Goal: Task Accomplishment & Management: Complete application form

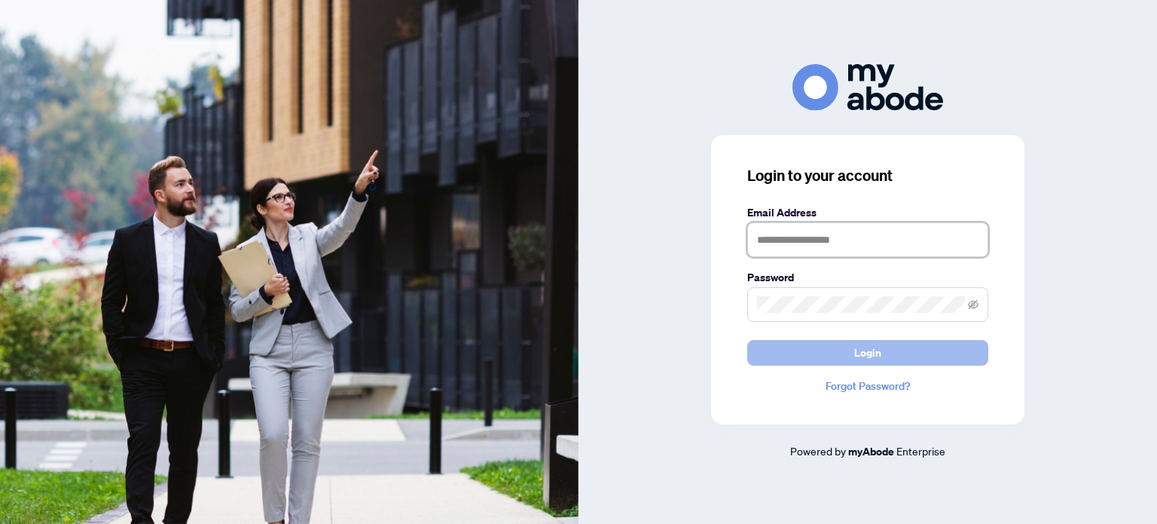
type input "**********"
click at [826, 353] on button "Login" at bounding box center [867, 353] width 241 height 26
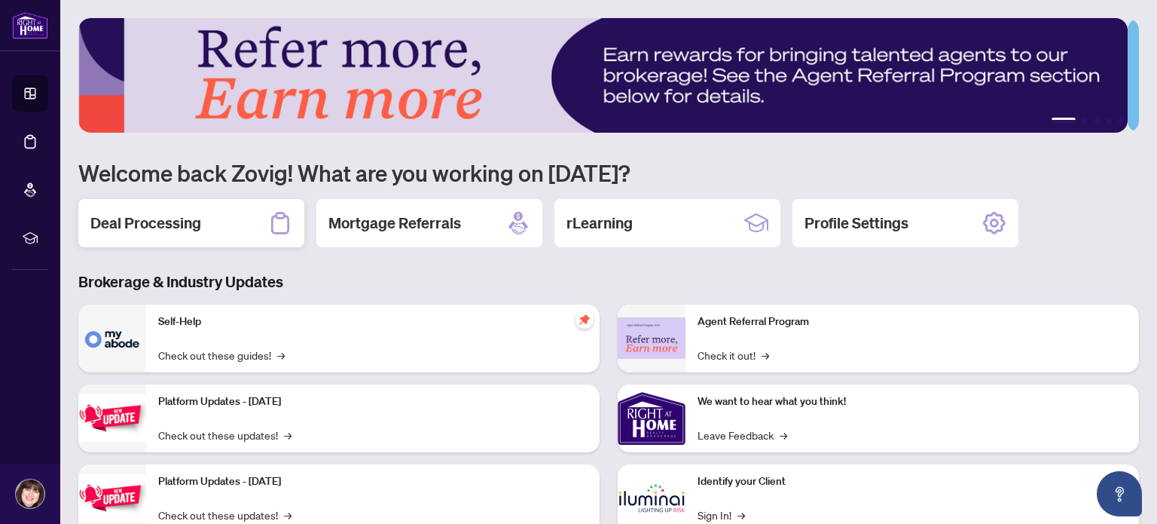
click at [185, 222] on h2 "Deal Processing" at bounding box center [145, 222] width 111 height 21
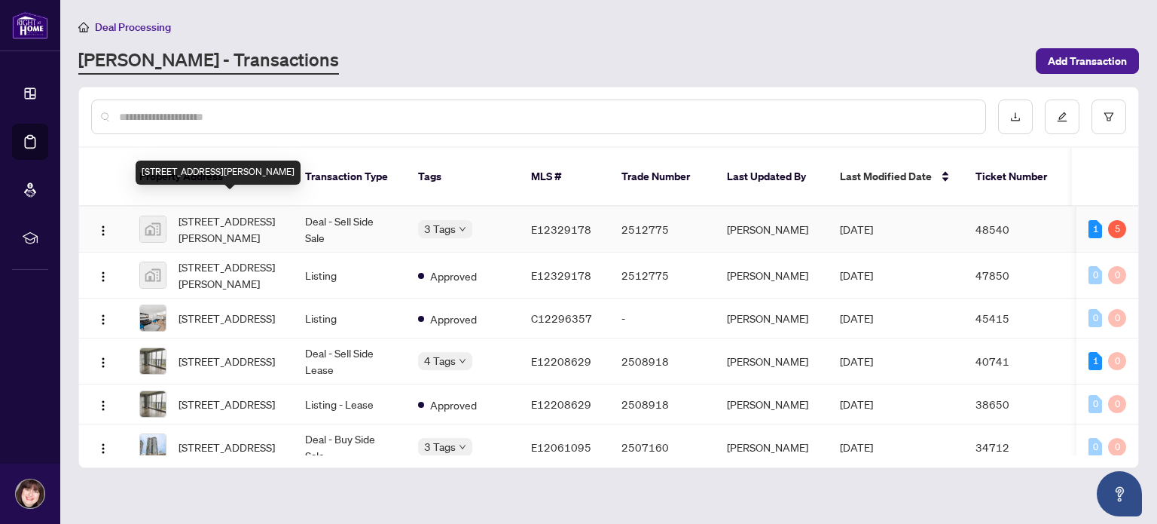
click at [215, 212] on span "[STREET_ADDRESS][PERSON_NAME]" at bounding box center [230, 228] width 102 height 33
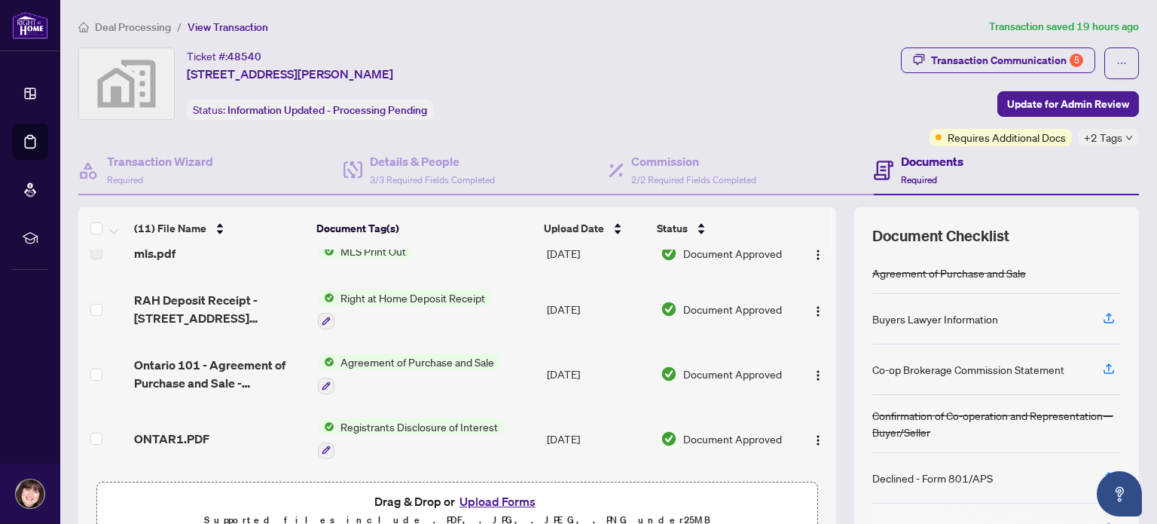
scroll to position [351, 0]
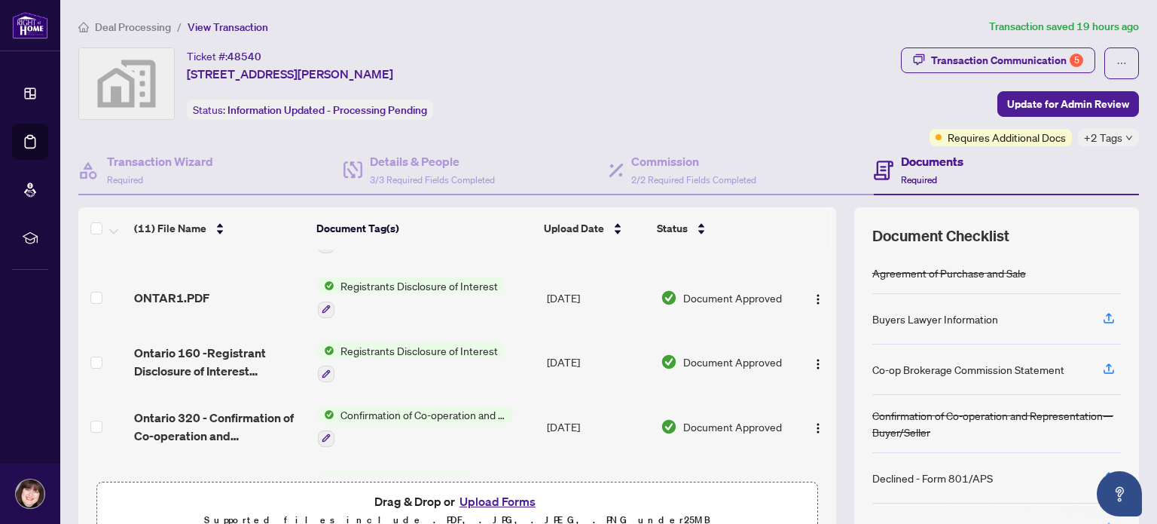
click at [475, 498] on button "Upload Forms" at bounding box center [497, 501] width 85 height 20
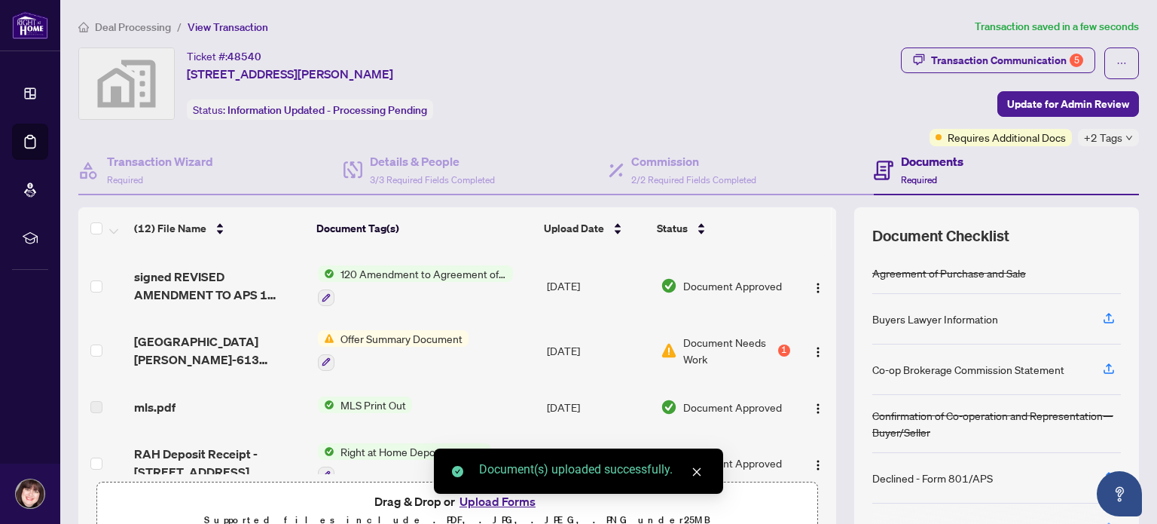
scroll to position [0, 0]
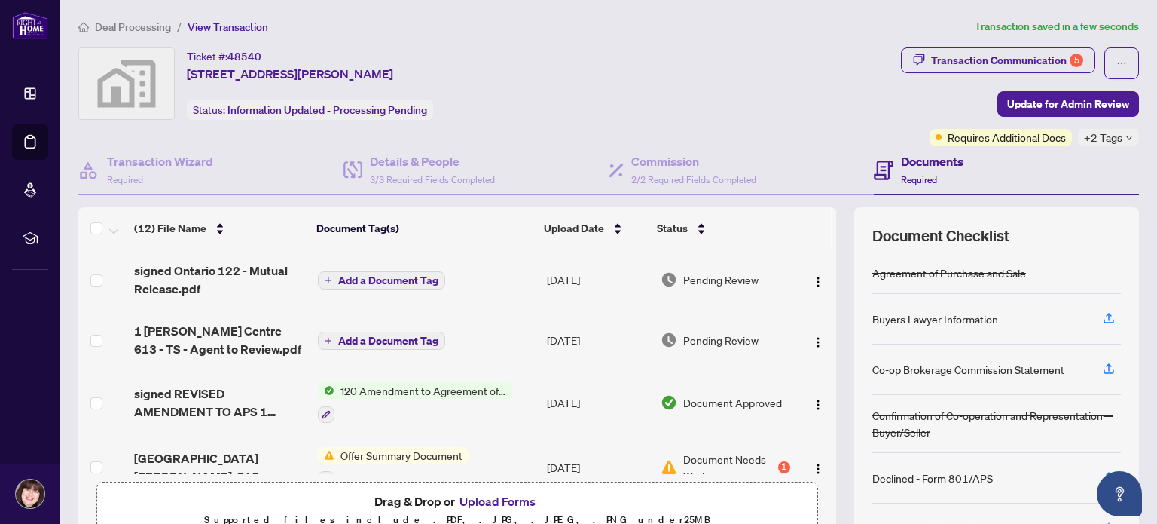
click at [396, 275] on span "Add a Document Tag" at bounding box center [388, 280] width 100 height 11
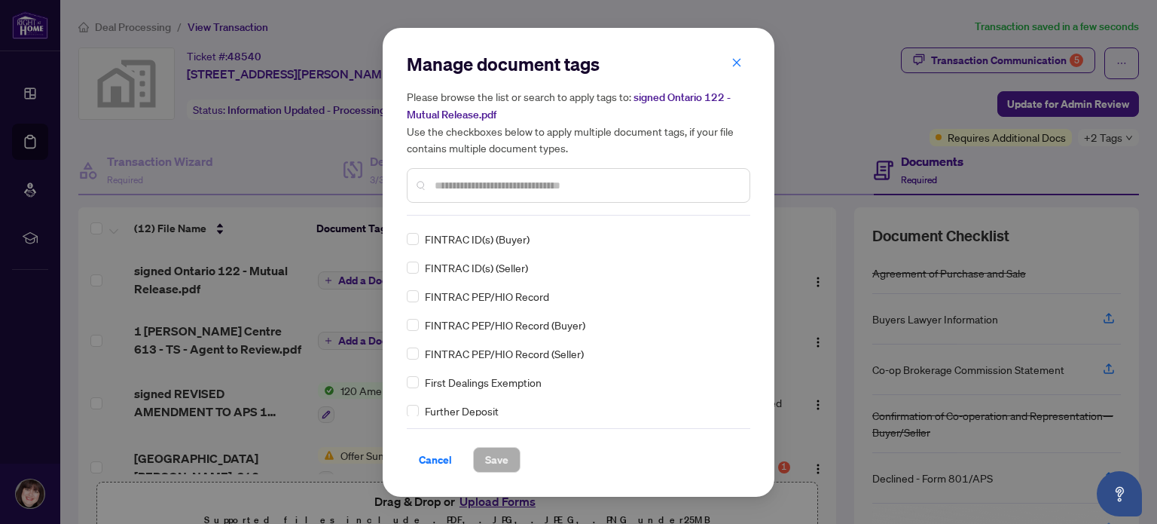
scroll to position [2110, 0]
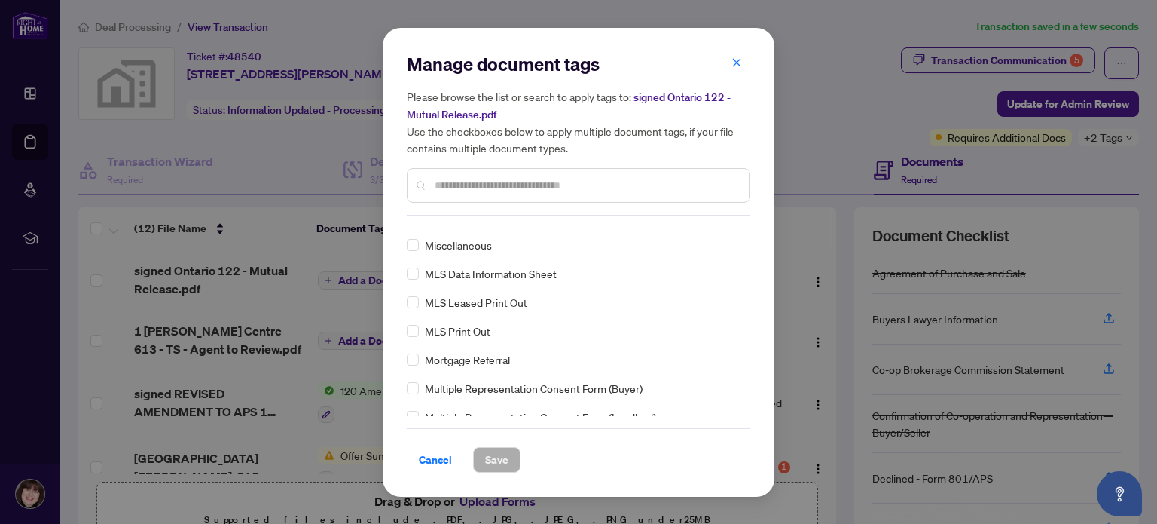
click at [494, 184] on input "text" at bounding box center [586, 185] width 303 height 17
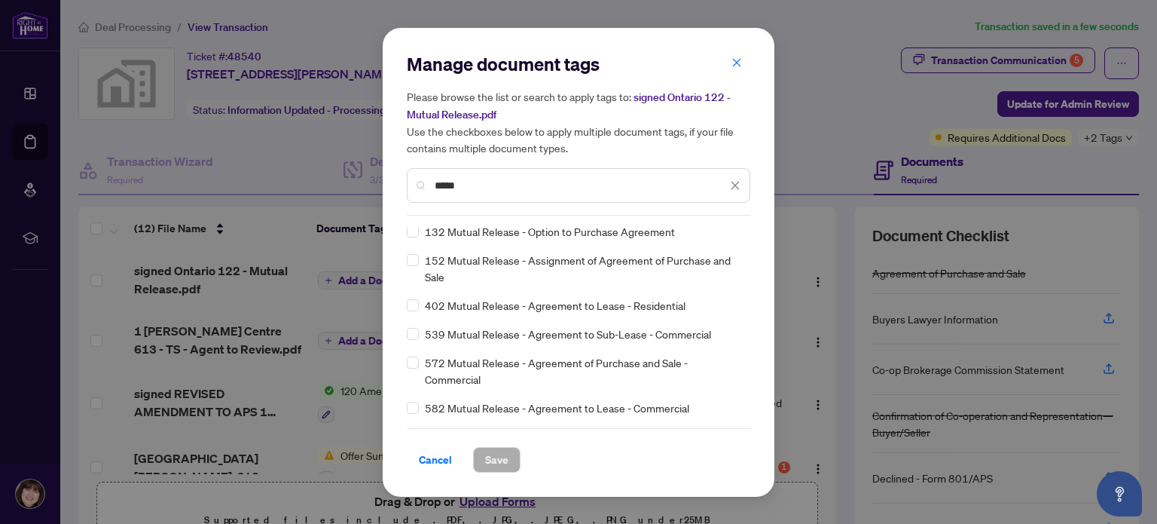
scroll to position [0, 0]
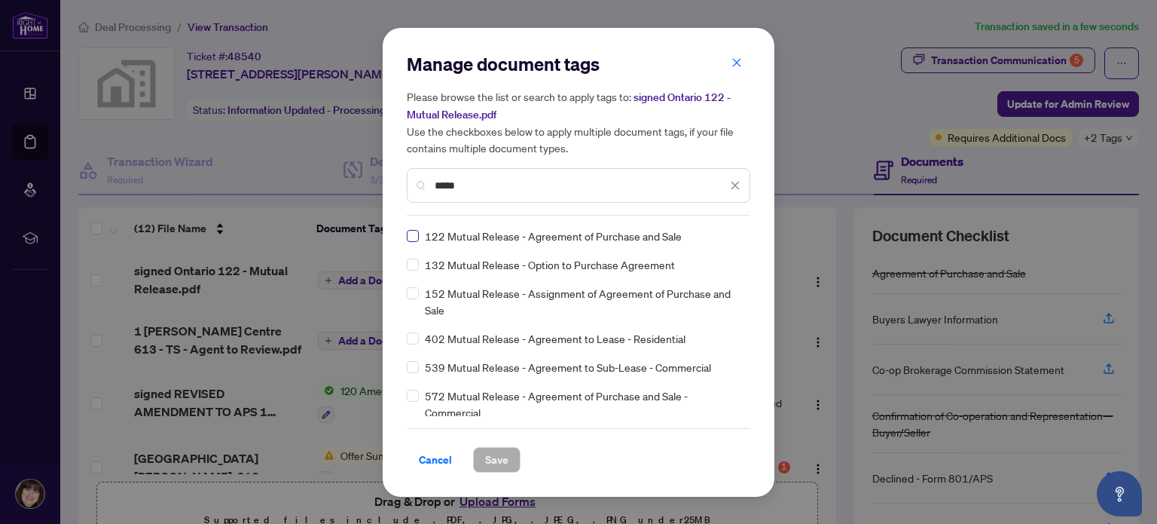
type input "*****"
click at [492, 462] on span "Save" at bounding box center [496, 460] width 23 height 24
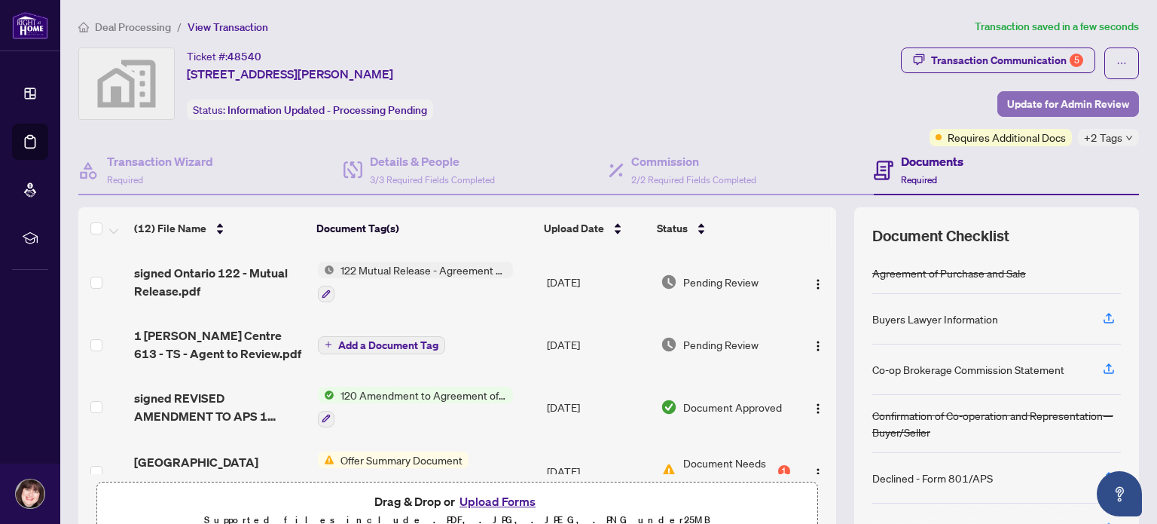
click at [1055, 103] on span "Update for Admin Review" at bounding box center [1068, 104] width 122 height 24
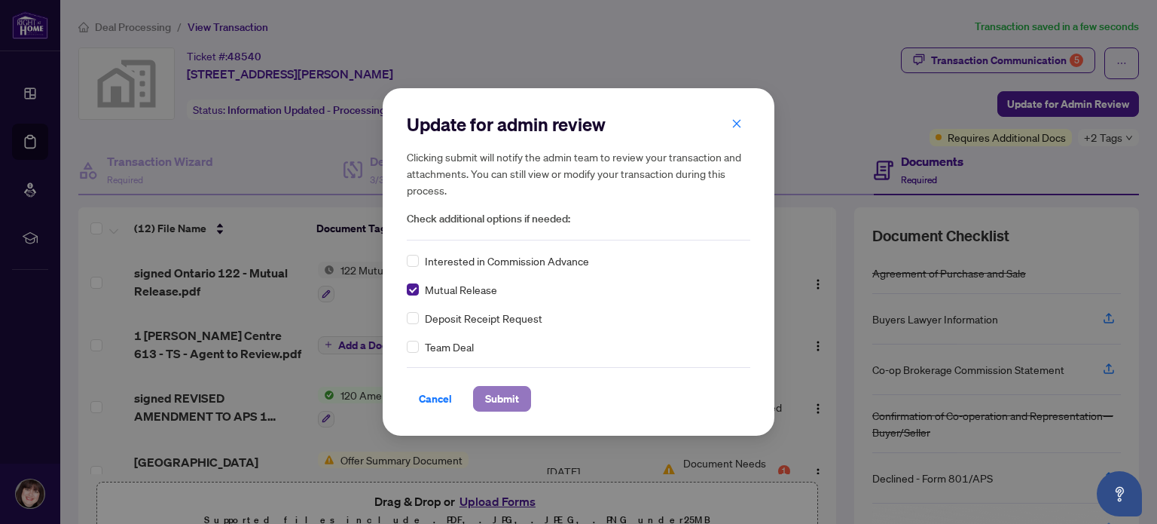
click at [504, 397] on span "Submit" at bounding box center [502, 399] width 34 height 24
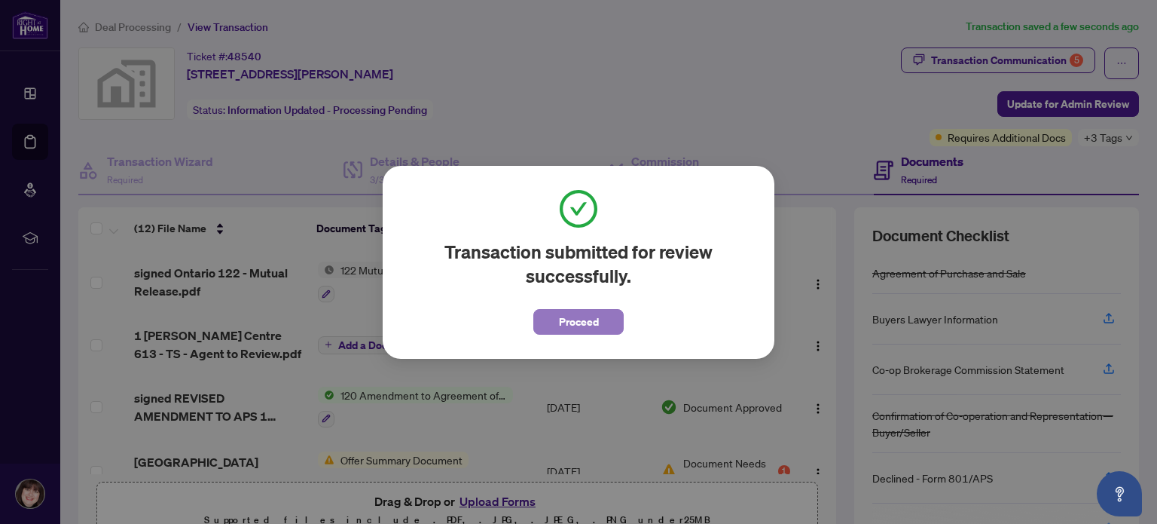
click at [579, 316] on span "Proceed" at bounding box center [579, 322] width 40 height 24
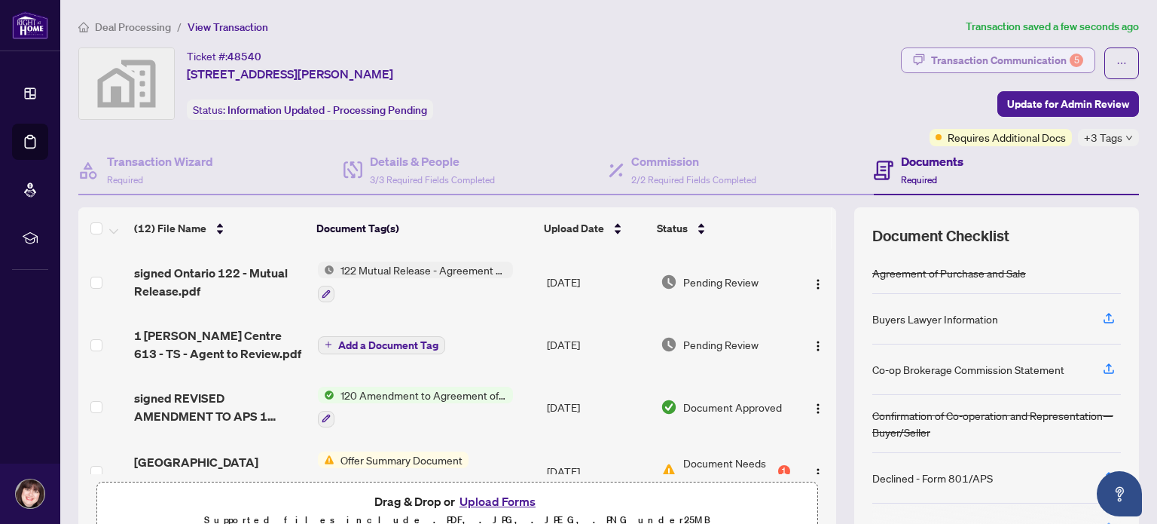
click at [1038, 55] on div "Transaction Communication 5" at bounding box center [1007, 60] width 152 height 24
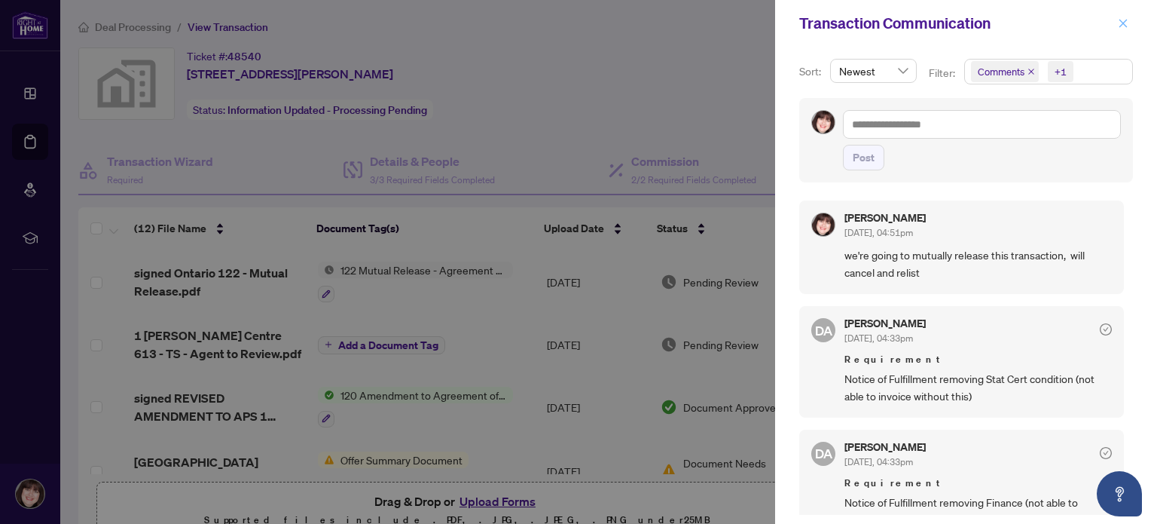
click at [1126, 22] on icon "close" at bounding box center [1123, 23] width 11 height 11
